Goal: Task Accomplishment & Management: Manage account settings

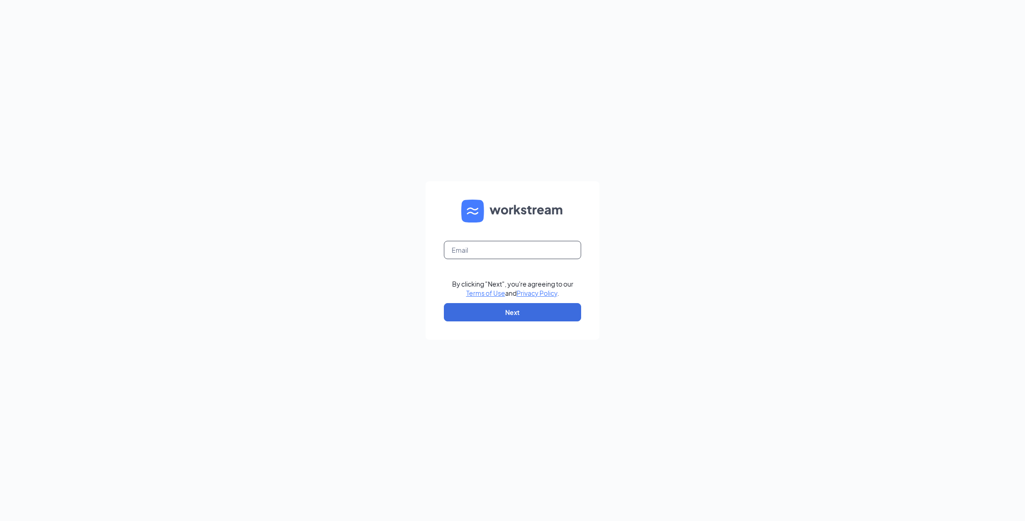
click at [489, 250] on input "text" at bounding box center [512, 250] width 137 height 18
type input "nickstrache@culvers.biz"
click at [504, 305] on button "Next" at bounding box center [512, 312] width 137 height 18
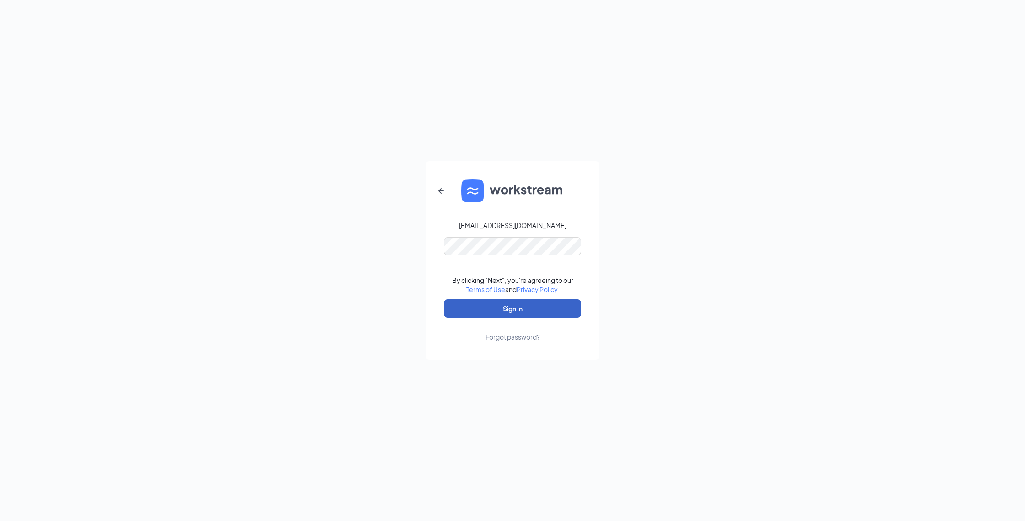
click at [507, 306] on button "Sign In" at bounding box center [512, 308] width 137 height 18
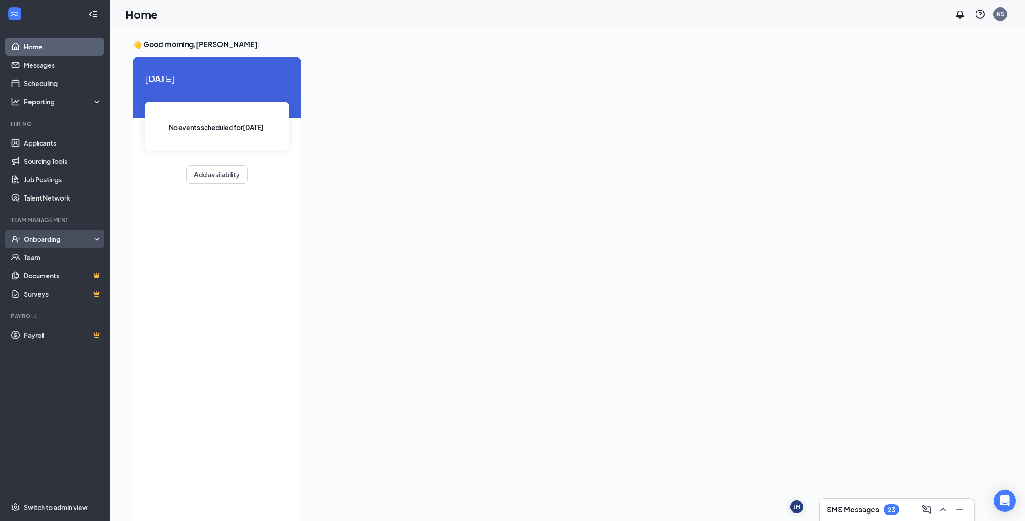
click at [55, 233] on div "Onboarding" at bounding box center [55, 239] width 110 height 18
click at [53, 259] on link "Overview" at bounding box center [63, 257] width 78 height 18
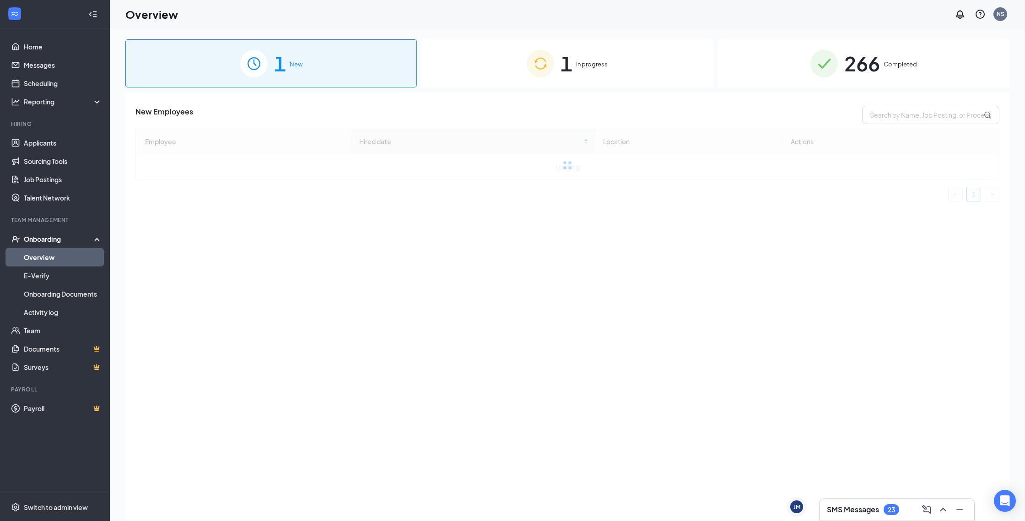
click at [779, 55] on div "266 Completed" at bounding box center [864, 63] width 292 height 48
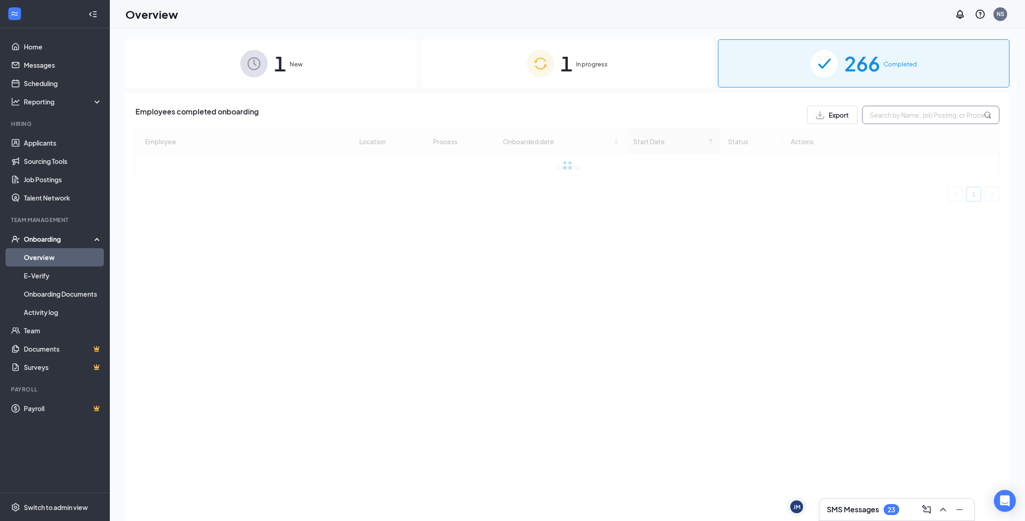
click at [886, 116] on input "text" at bounding box center [930, 115] width 137 height 18
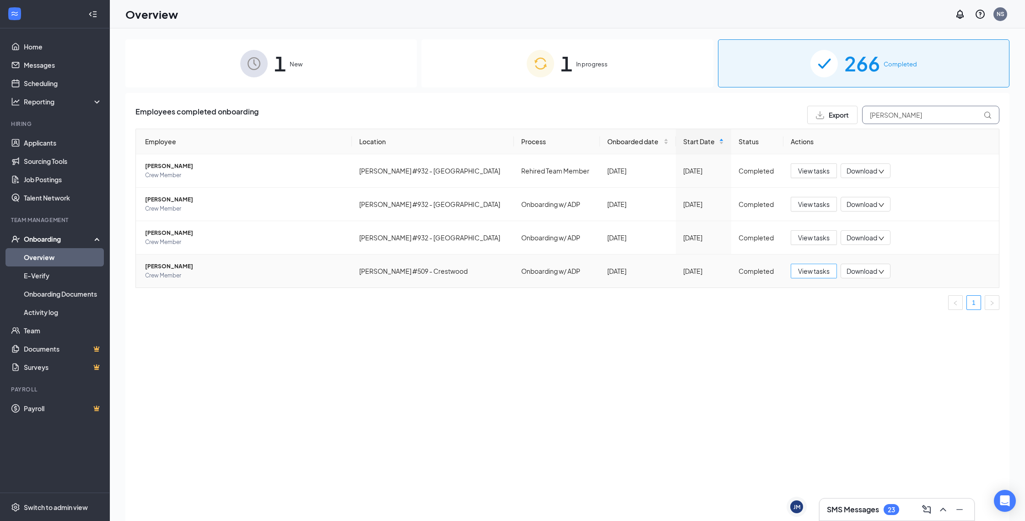
type input "[PERSON_NAME]"
click at [816, 267] on span "View tasks" at bounding box center [814, 271] width 32 height 10
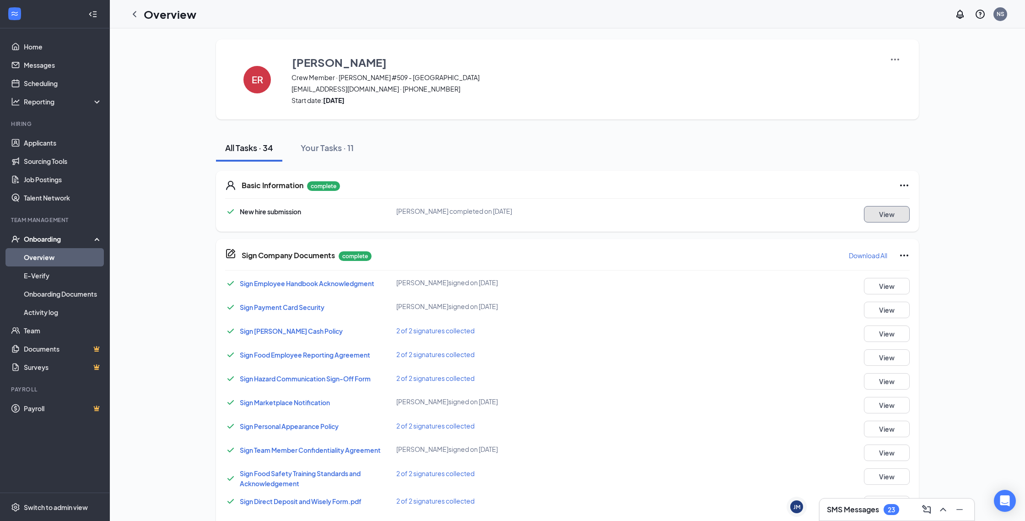
click at [877, 217] on button "View" at bounding box center [887, 214] width 46 height 16
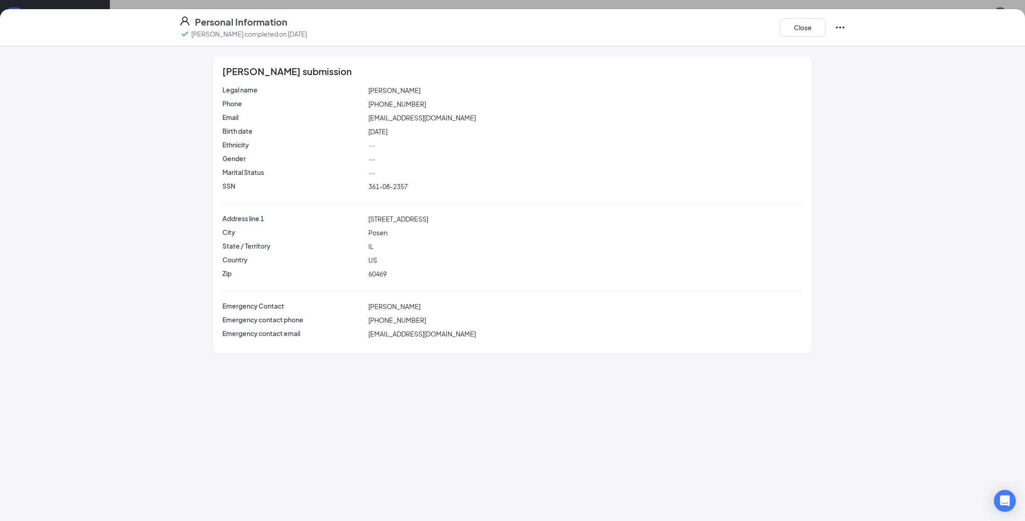
scroll to position [0, 0]
click at [803, 27] on button "Close" at bounding box center [803, 27] width 46 height 18
